Goal: Navigation & Orientation: Find specific page/section

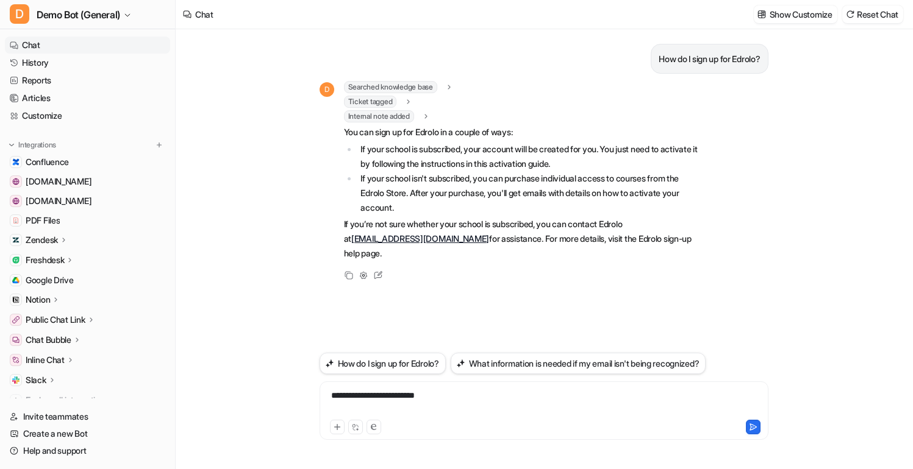
scroll to position [6596, 0]
click at [66, 84] on link "Reports" at bounding box center [87, 80] width 165 height 17
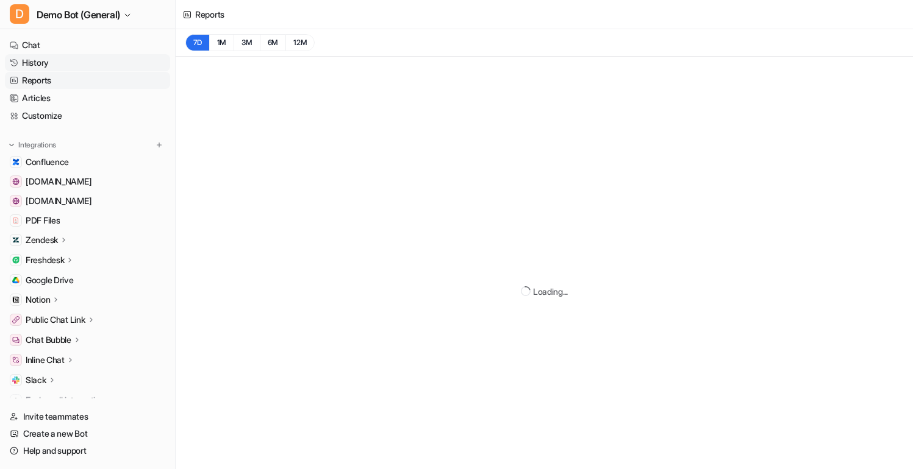
click at [33, 62] on link "History" at bounding box center [87, 62] width 165 height 17
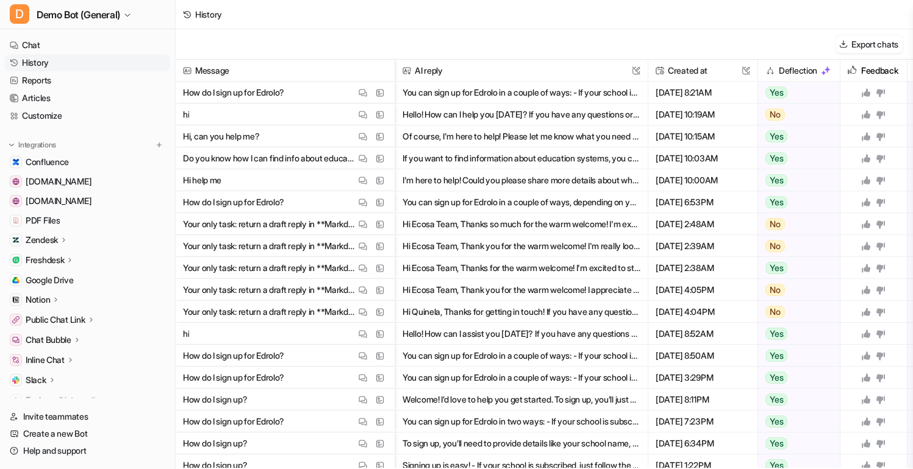
click at [235, 47] on div "Export chats" at bounding box center [544, 44] width 737 height 30
click at [60, 80] on link "Reports" at bounding box center [87, 80] width 165 height 17
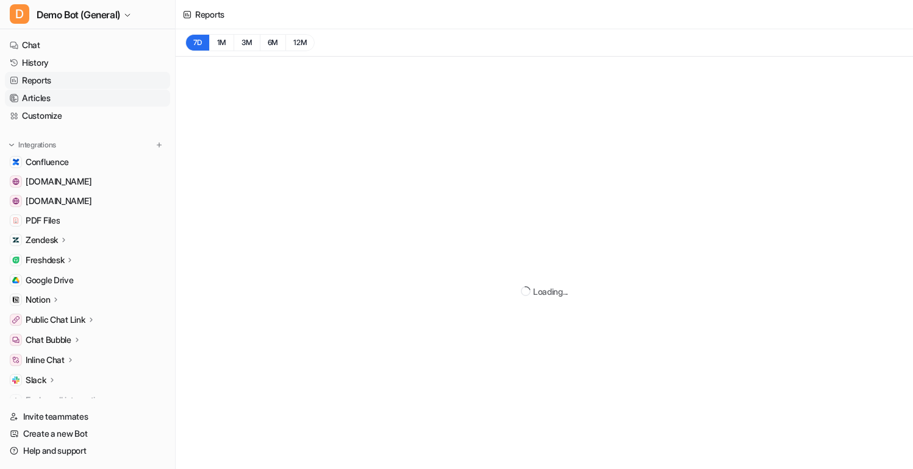
click at [71, 102] on link "Articles" at bounding box center [87, 98] width 165 height 17
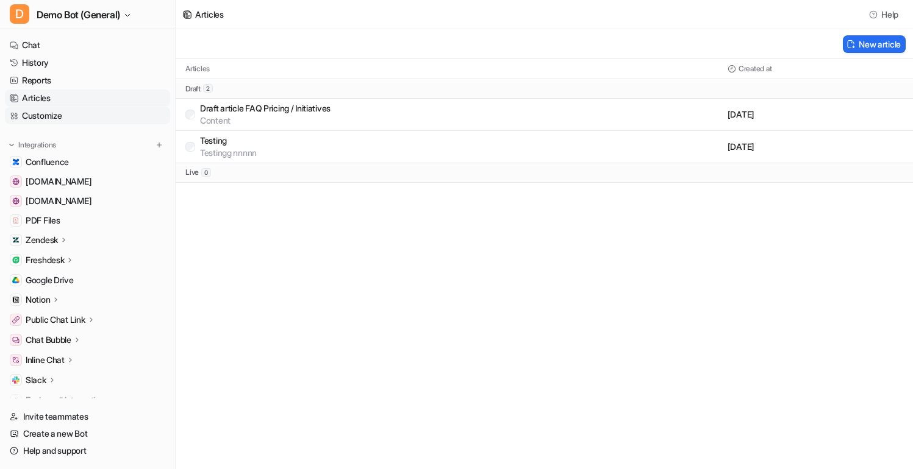
click at [67, 111] on link "Customize" at bounding box center [87, 115] width 165 height 17
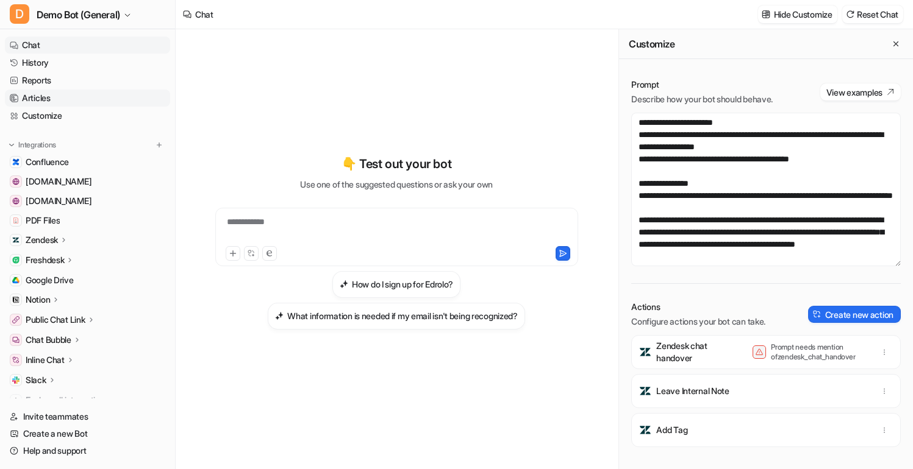
click at [51, 94] on link "Articles" at bounding box center [87, 98] width 165 height 17
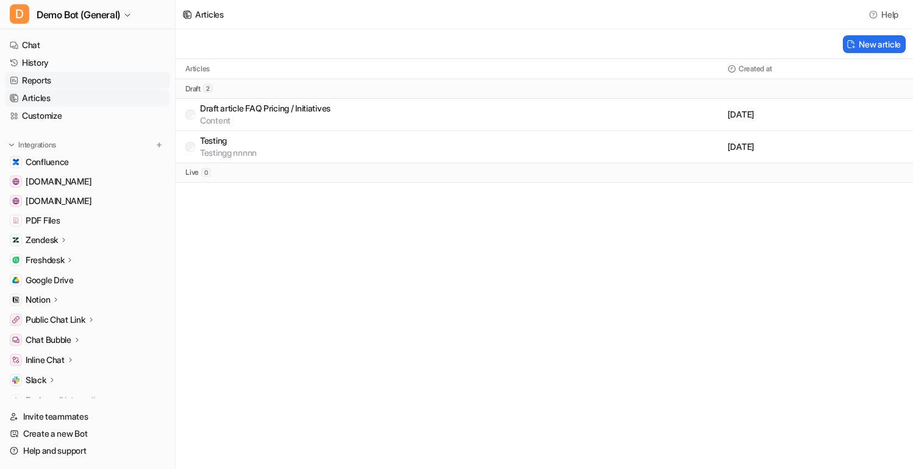
click at [69, 84] on link "Reports" at bounding box center [87, 80] width 165 height 17
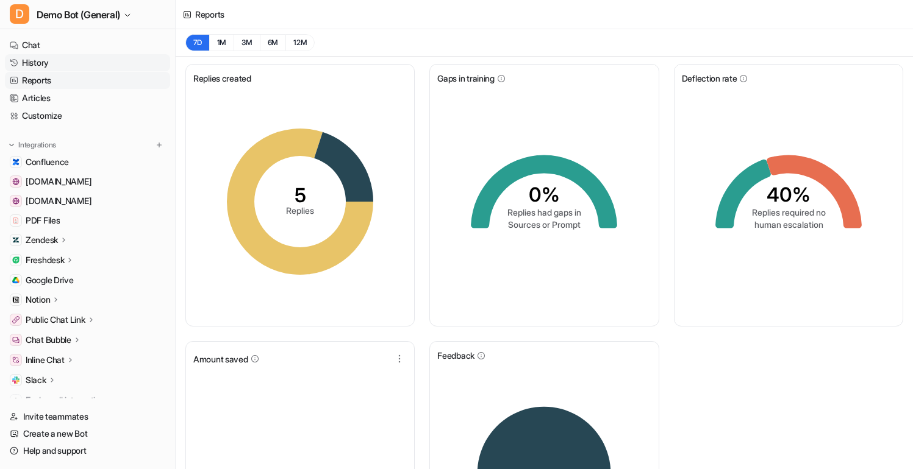
click at [62, 61] on link "History" at bounding box center [87, 62] width 165 height 17
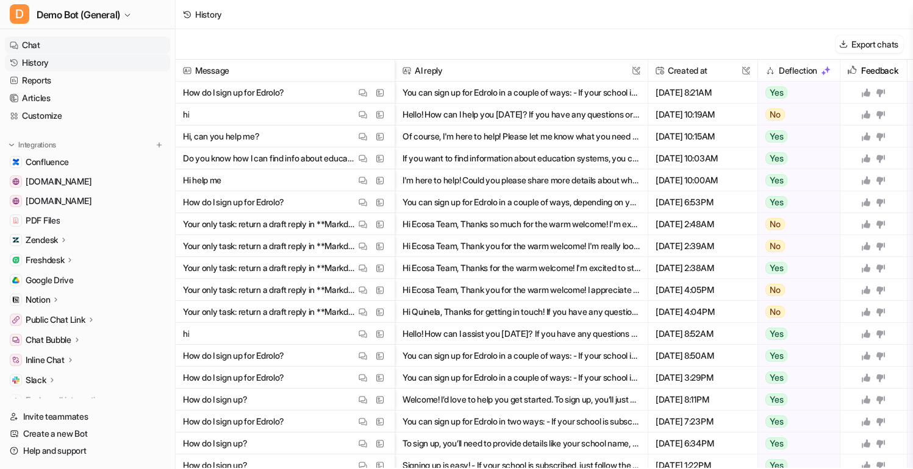
click at [77, 48] on link "Chat" at bounding box center [87, 45] width 165 height 17
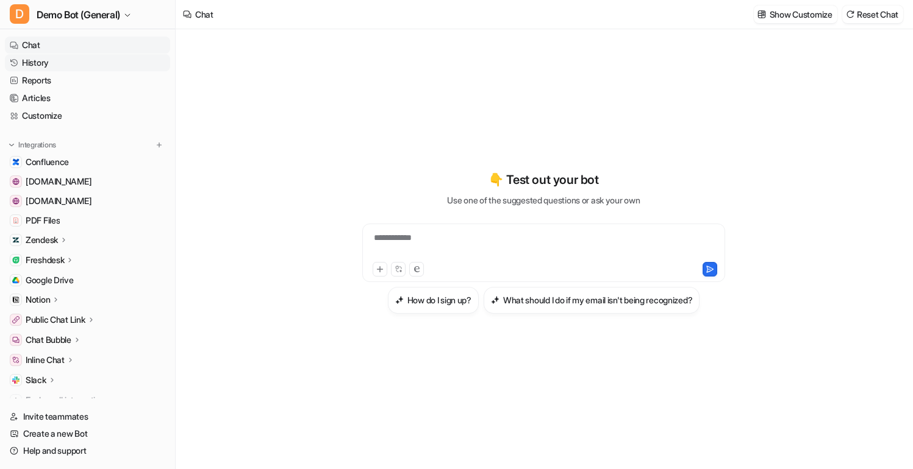
click at [85, 62] on link "History" at bounding box center [87, 62] width 165 height 17
